Goal: Find specific page/section: Find specific page/section

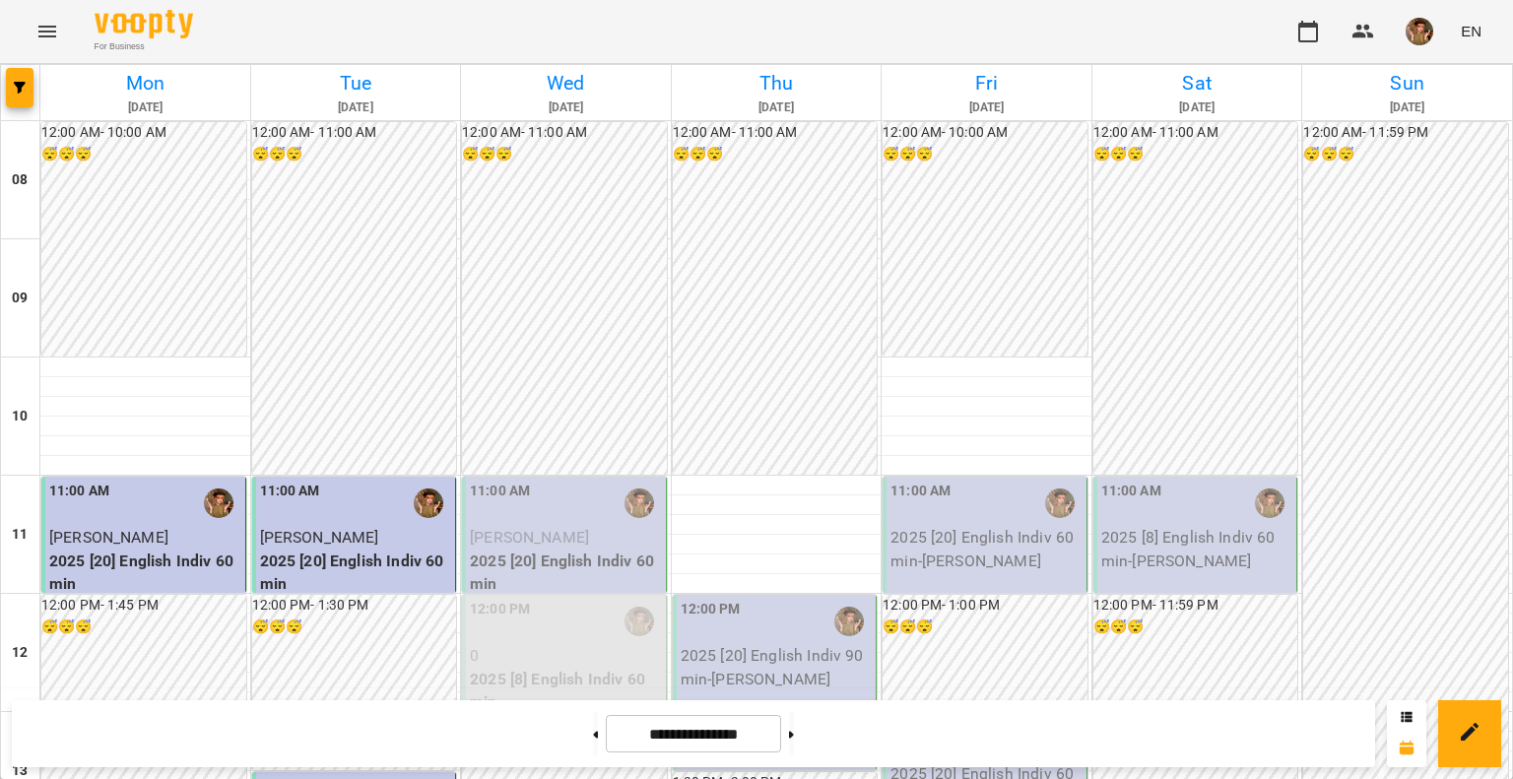
scroll to position [197, 0]
click at [526, 528] on span "[PERSON_NAME]" at bounding box center [529, 537] width 119 height 19
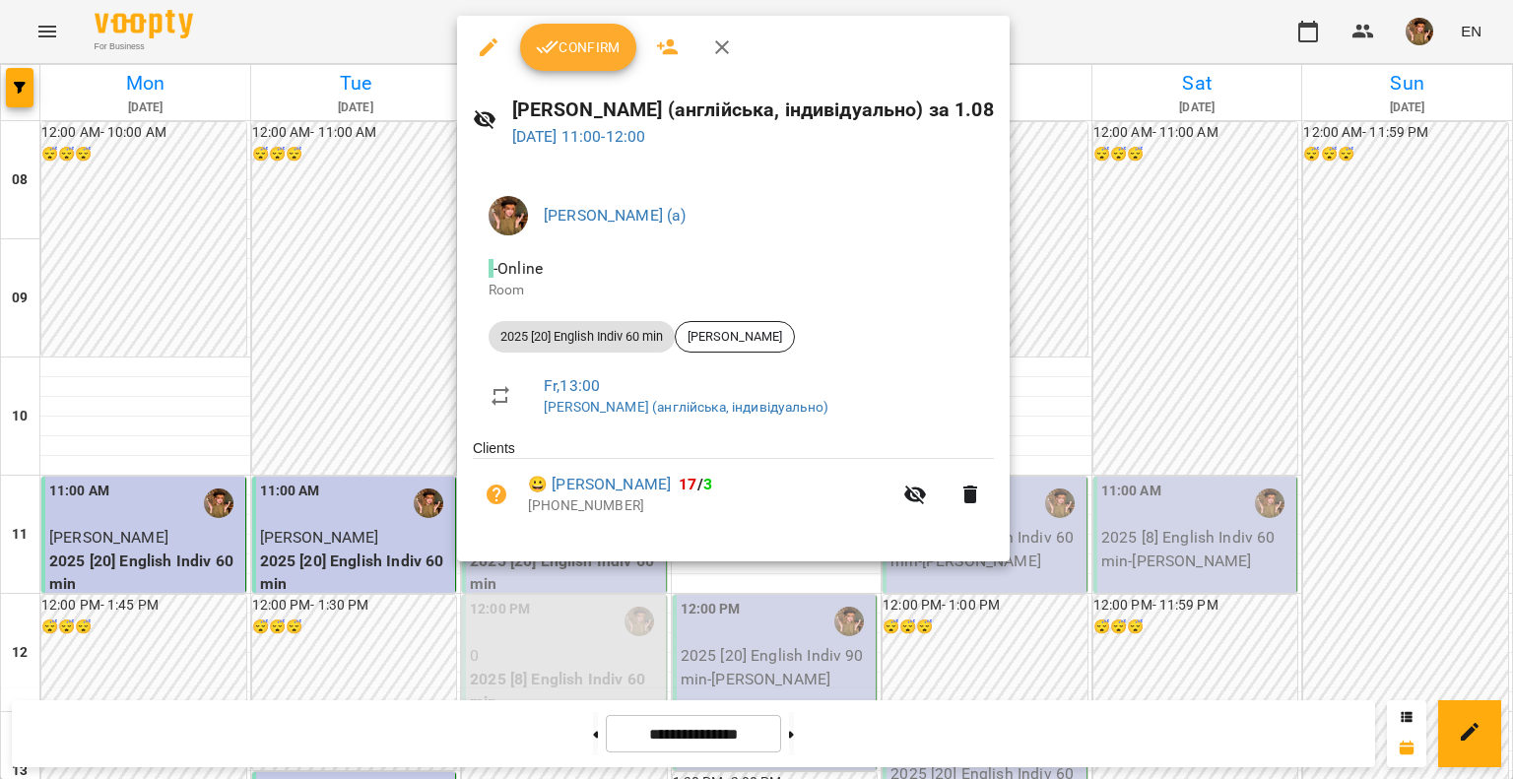
click at [559, 54] on span "Confirm" at bounding box center [578, 47] width 85 height 24
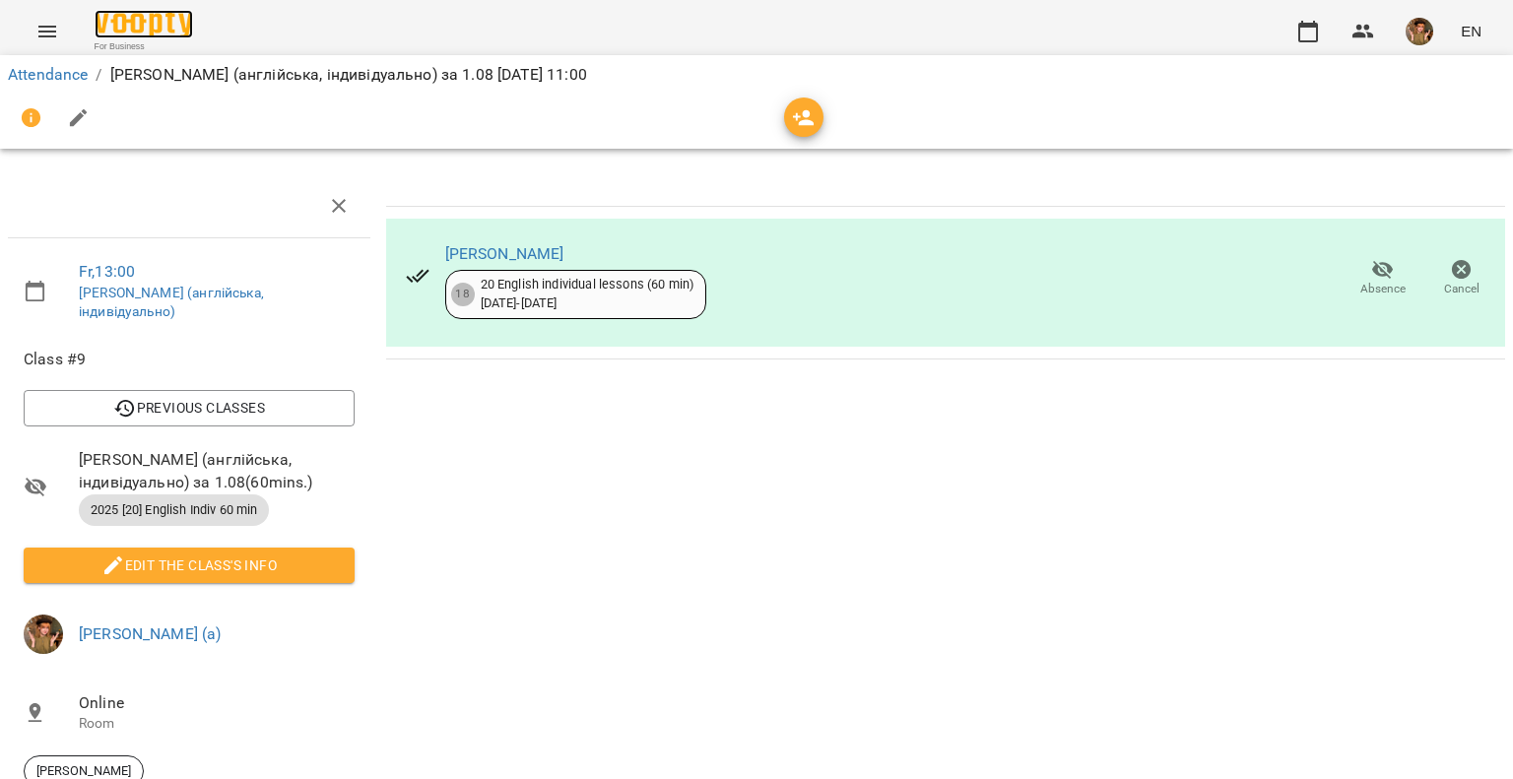
click at [156, 28] on img at bounding box center [144, 24] width 98 height 29
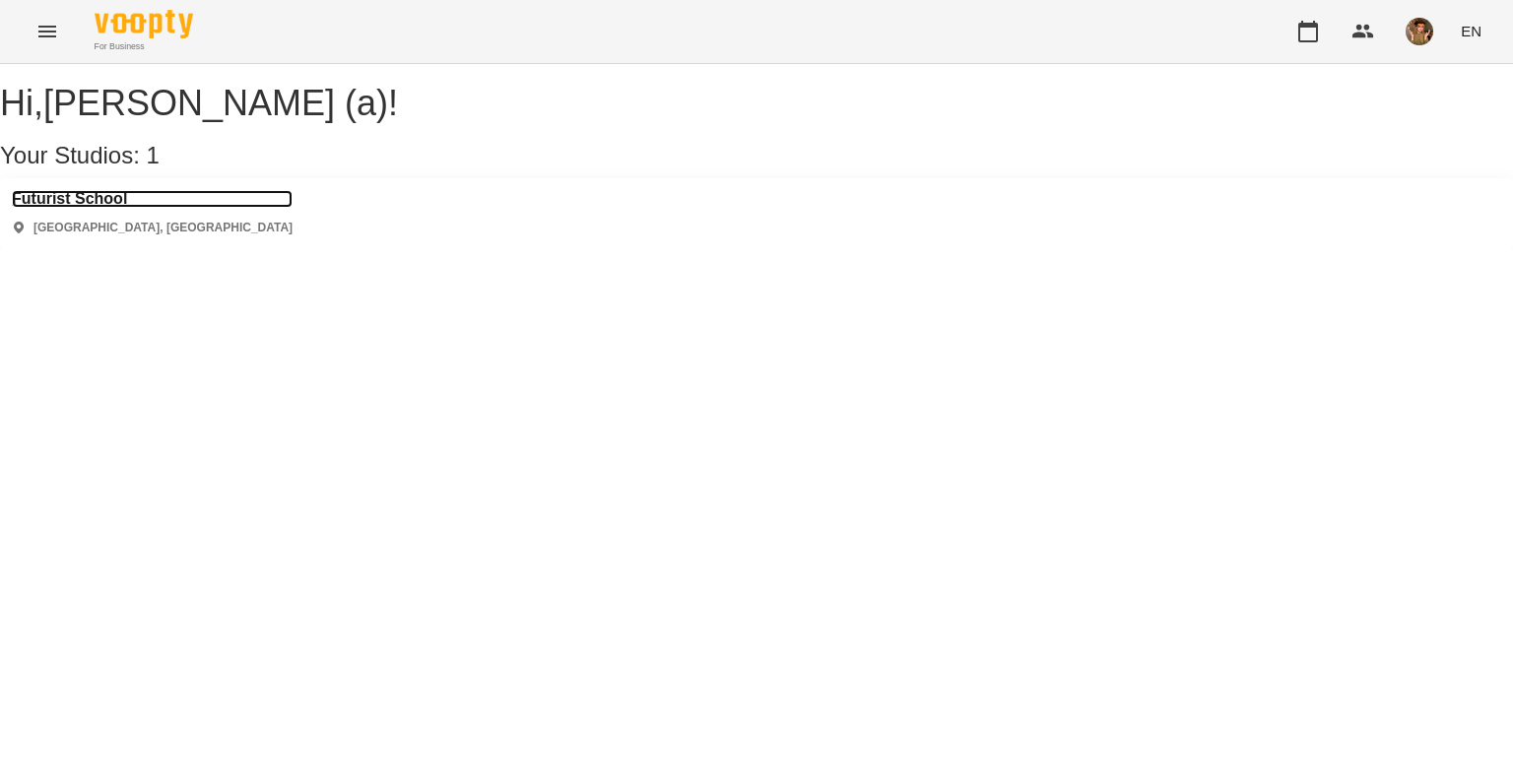
click at [79, 208] on h3 "Futurist School" at bounding box center [152, 199] width 281 height 18
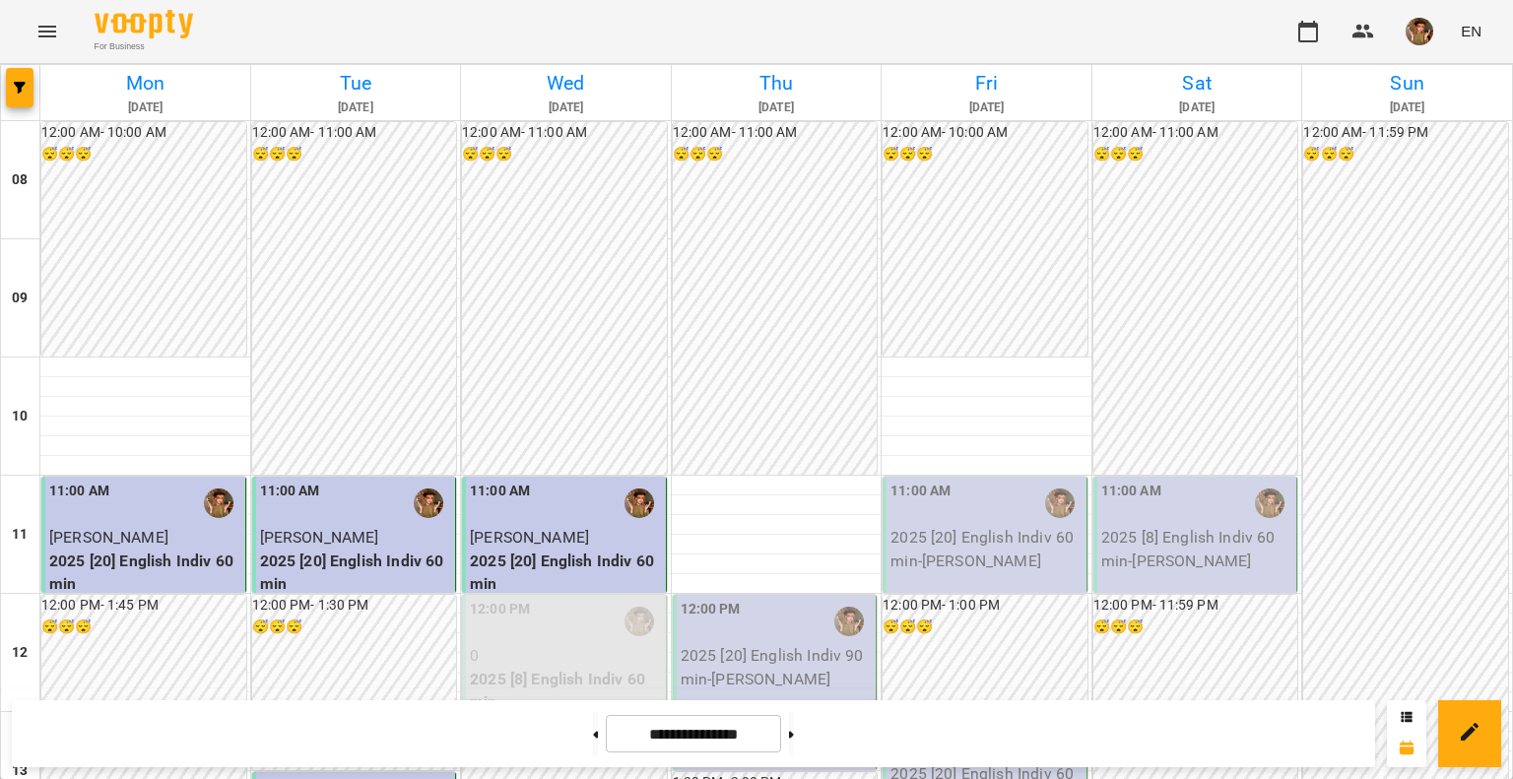
scroll to position [985, 0]
click at [1424, 36] on img "button" at bounding box center [1419, 32] width 28 height 28
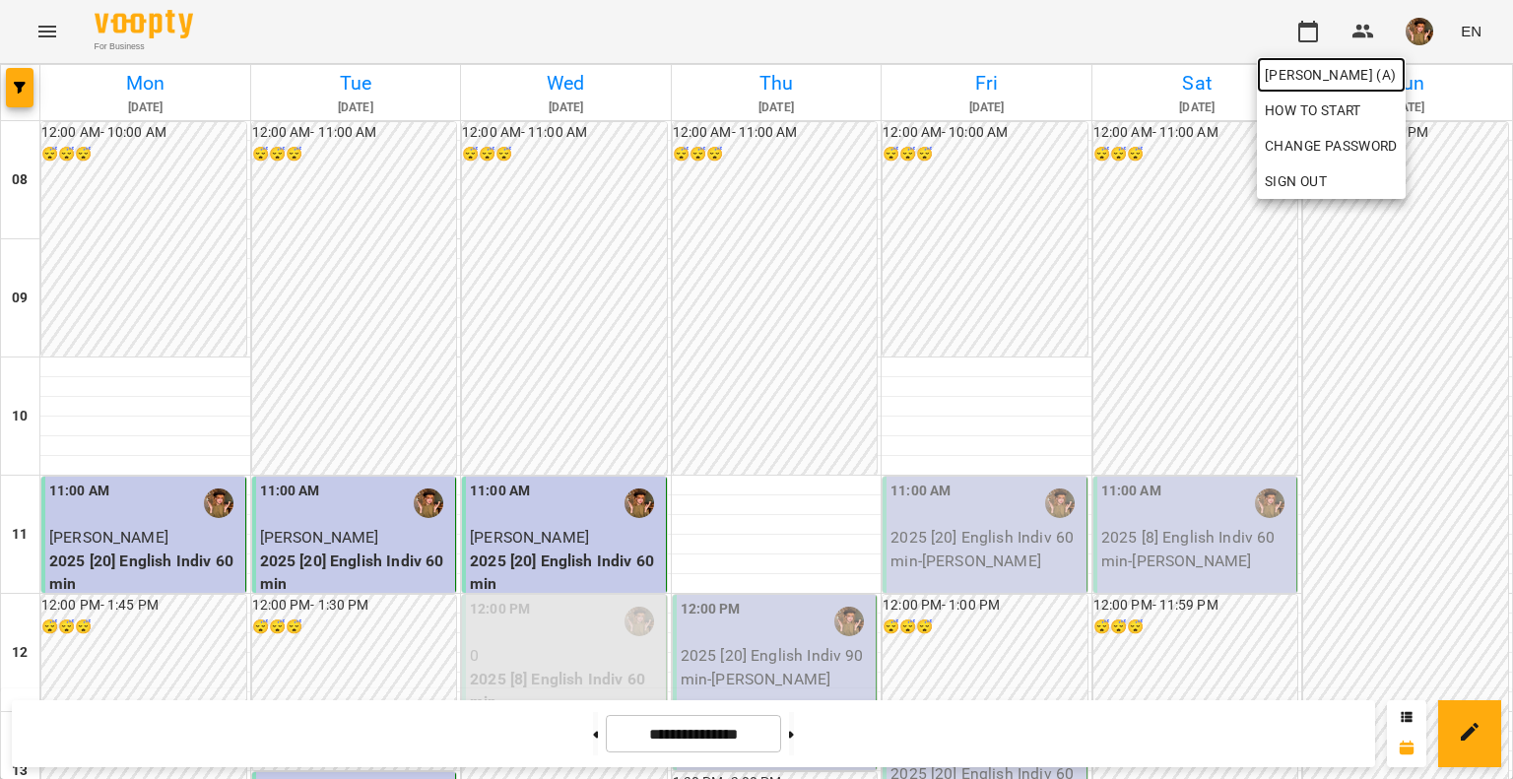
click at [1327, 80] on span "[PERSON_NAME] (а)" at bounding box center [1330, 75] width 133 height 24
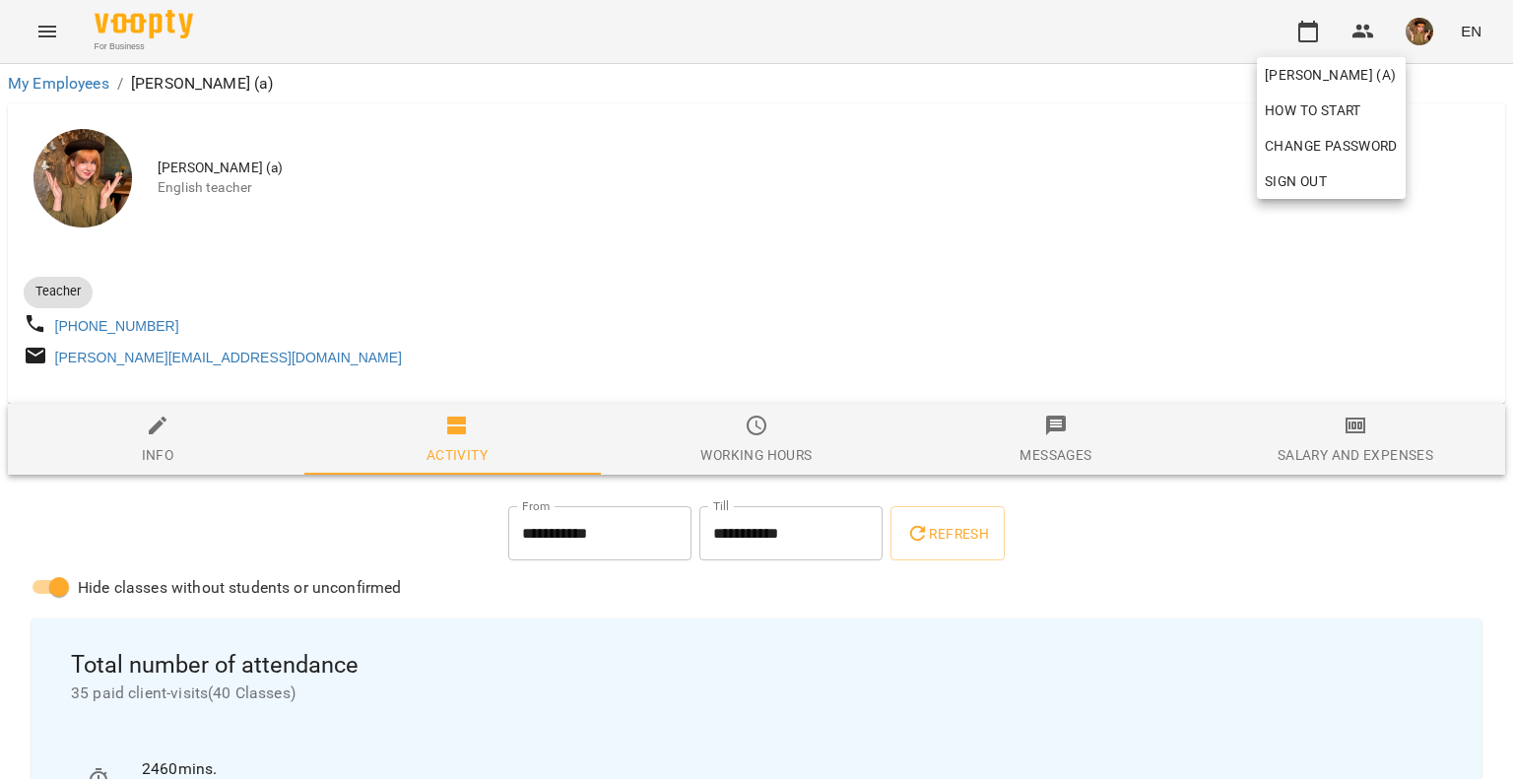
click at [140, 541] on div at bounding box center [756, 389] width 1513 height 779
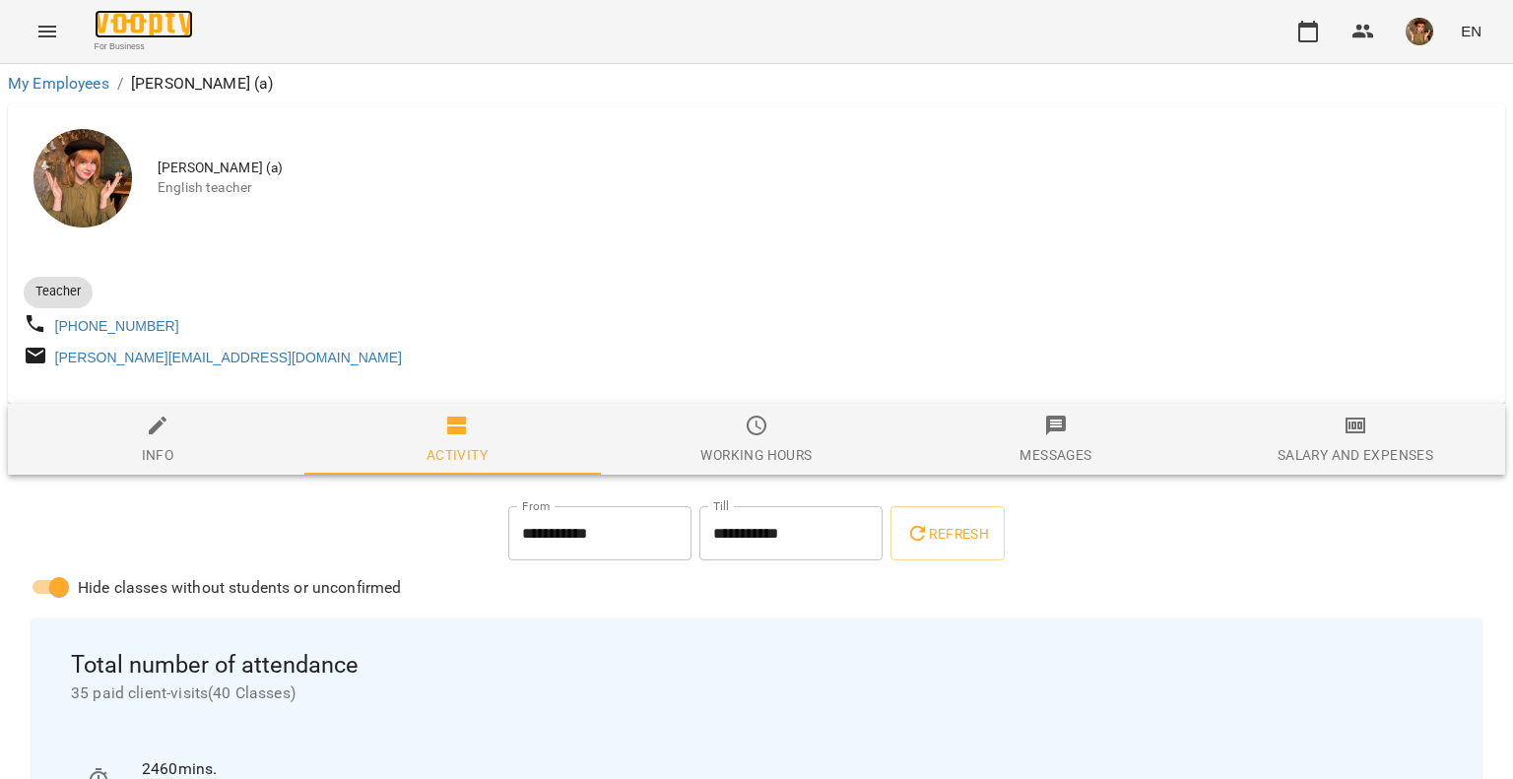
click at [151, 34] on img at bounding box center [144, 24] width 98 height 29
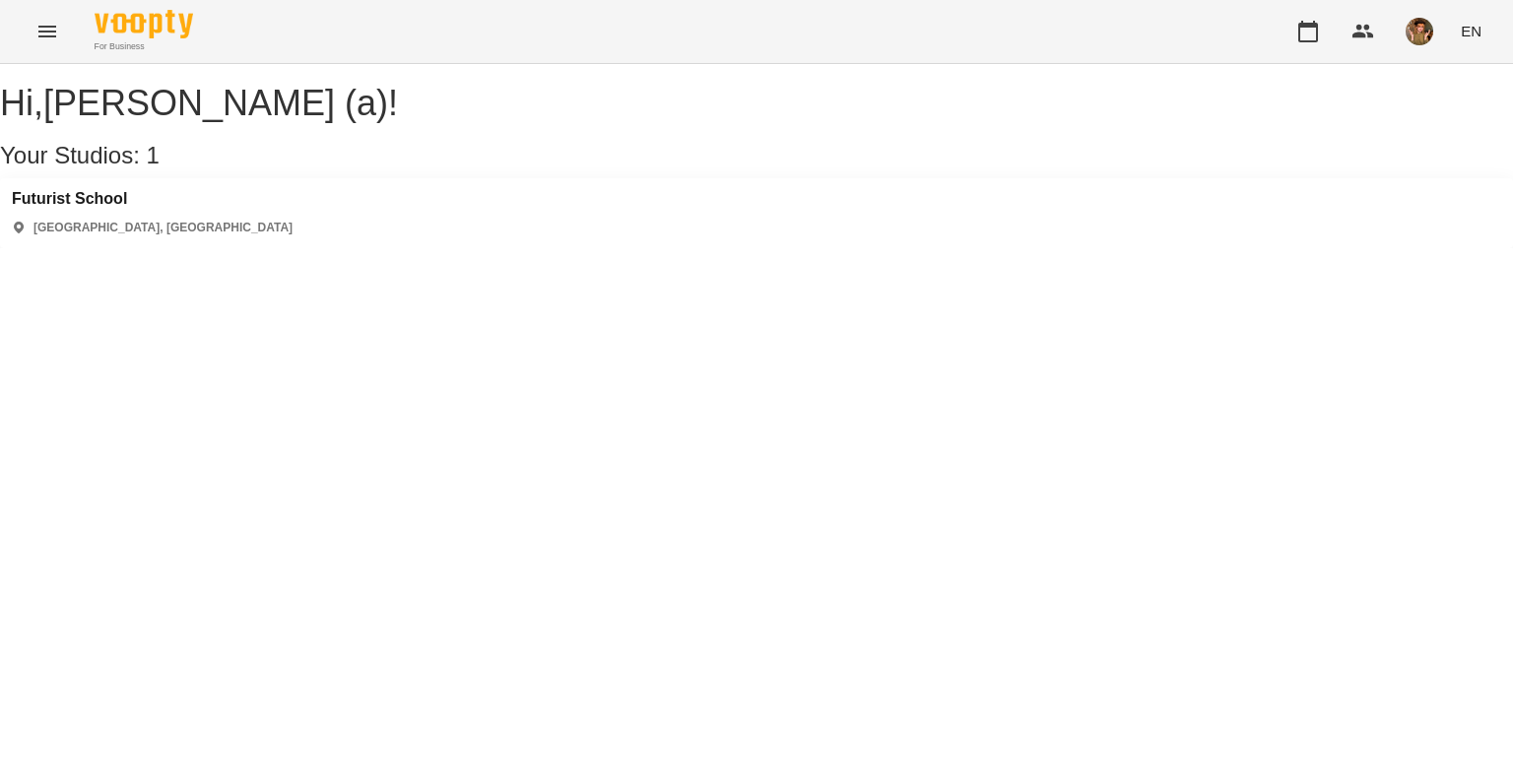
click at [77, 209] on div "[GEOGRAPHIC_DATA] [GEOGRAPHIC_DATA], [GEOGRAPHIC_DATA]" at bounding box center [756, 213] width 1513 height 70
click at [83, 233] on div "[GEOGRAPHIC_DATA] [GEOGRAPHIC_DATA], [GEOGRAPHIC_DATA]" at bounding box center [152, 213] width 281 height 46
click at [85, 208] on h3 "Futurist School" at bounding box center [152, 199] width 281 height 18
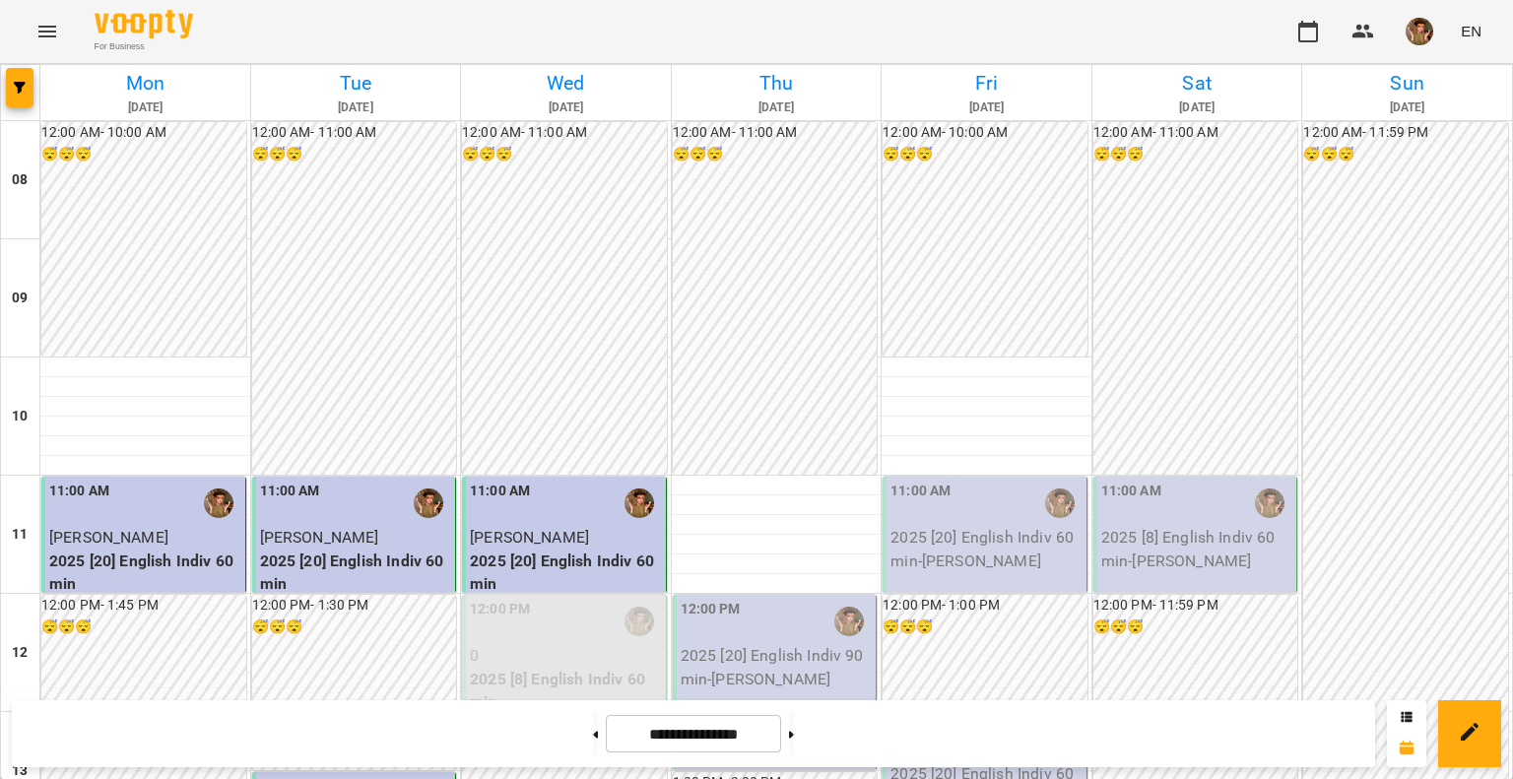
scroll to position [689, 0]
